Goal: Transaction & Acquisition: Purchase product/service

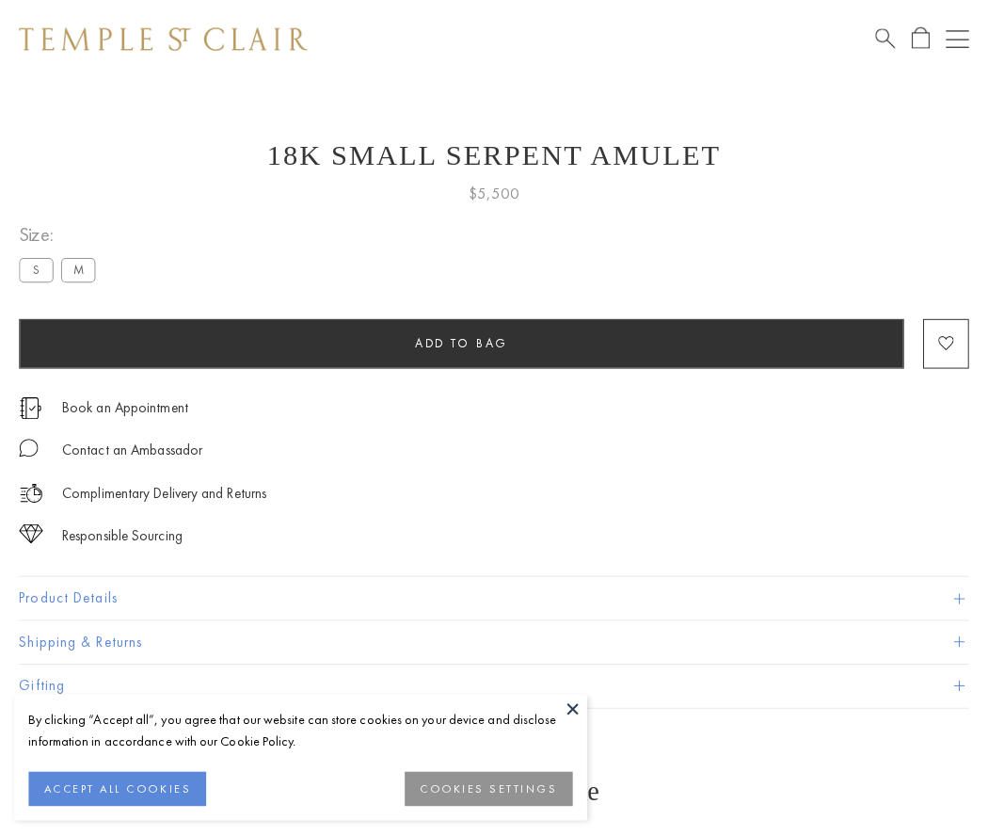
scroll to position [45, 0]
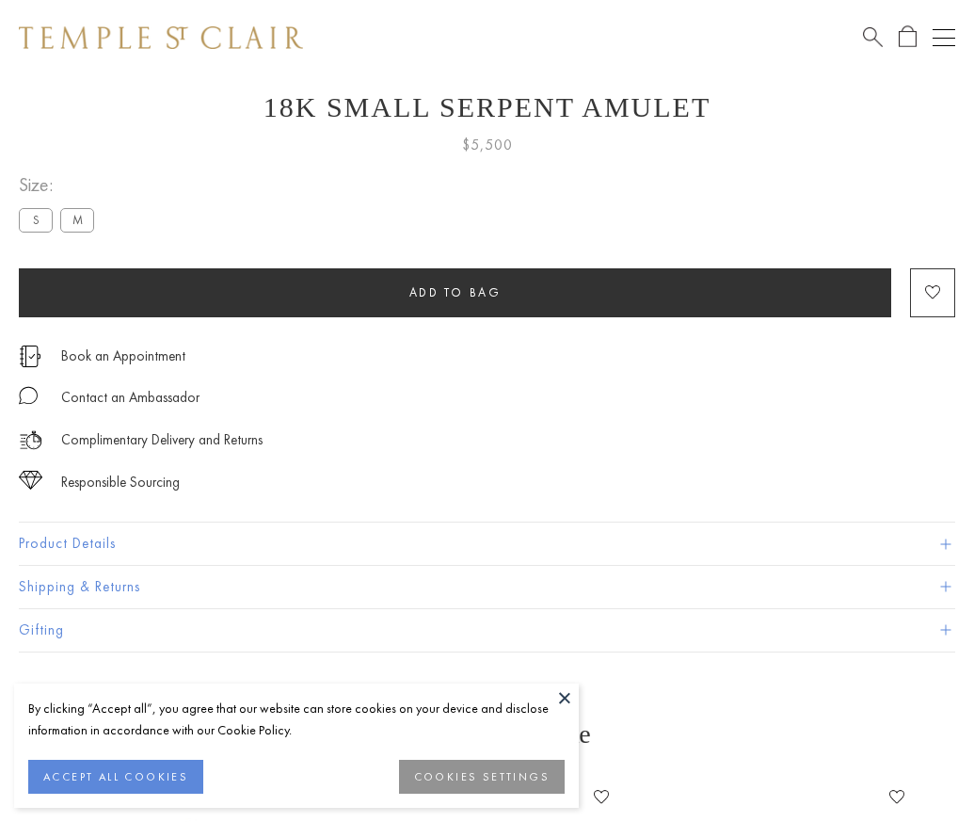
click at [455, 292] on span "Add to bag" at bounding box center [455, 292] width 92 height 16
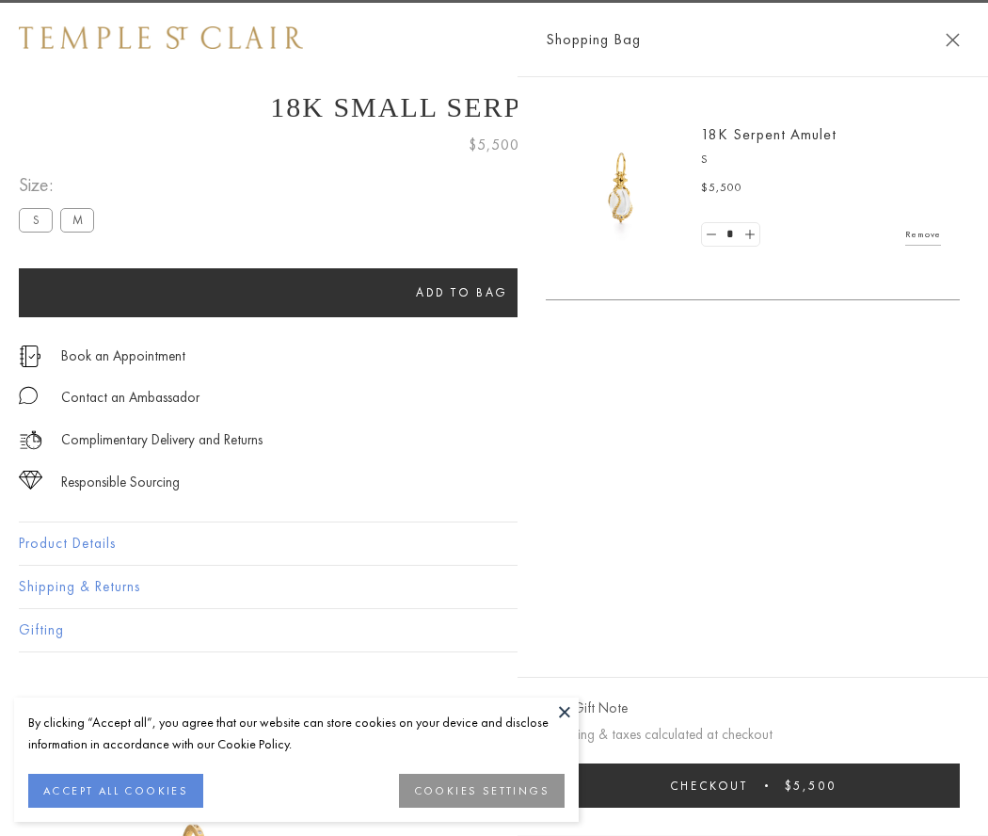
click at [800, 785] on button "Checkout $5,500" at bounding box center [753, 785] width 414 height 44
